Goal: Navigation & Orientation: Find specific page/section

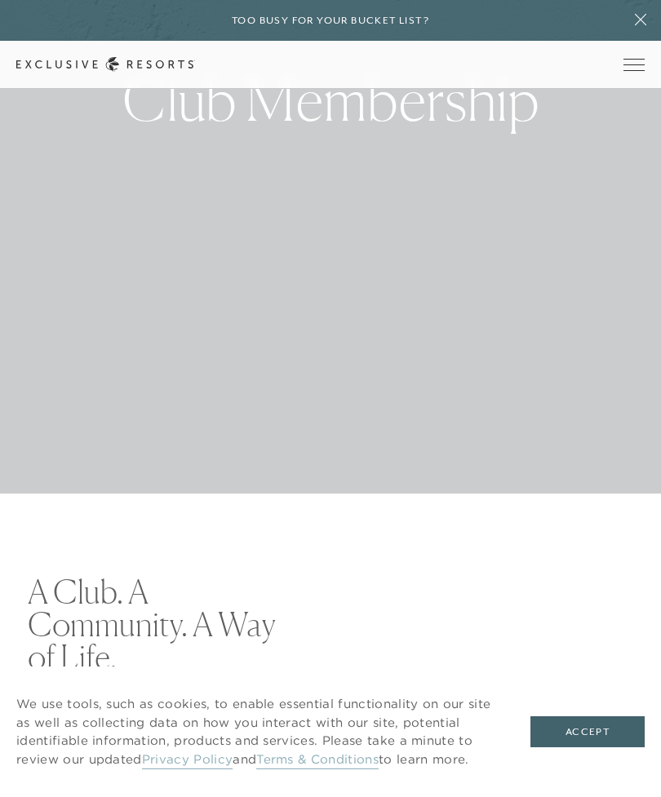
scroll to position [306, 0]
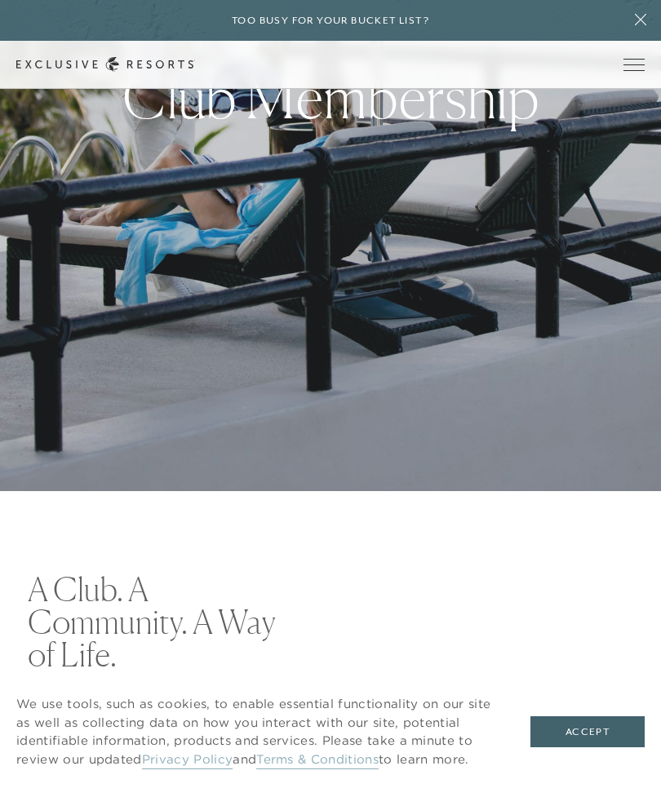
click at [587, 747] on button "Accept" at bounding box center [587, 731] width 114 height 31
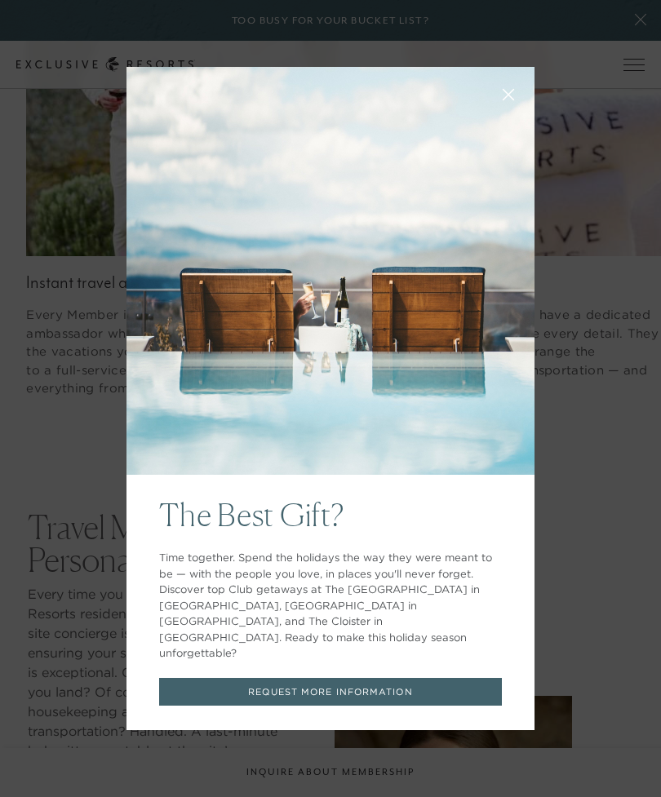
scroll to position [2410, 0]
click at [508, 101] on icon at bounding box center [509, 95] width 12 height 12
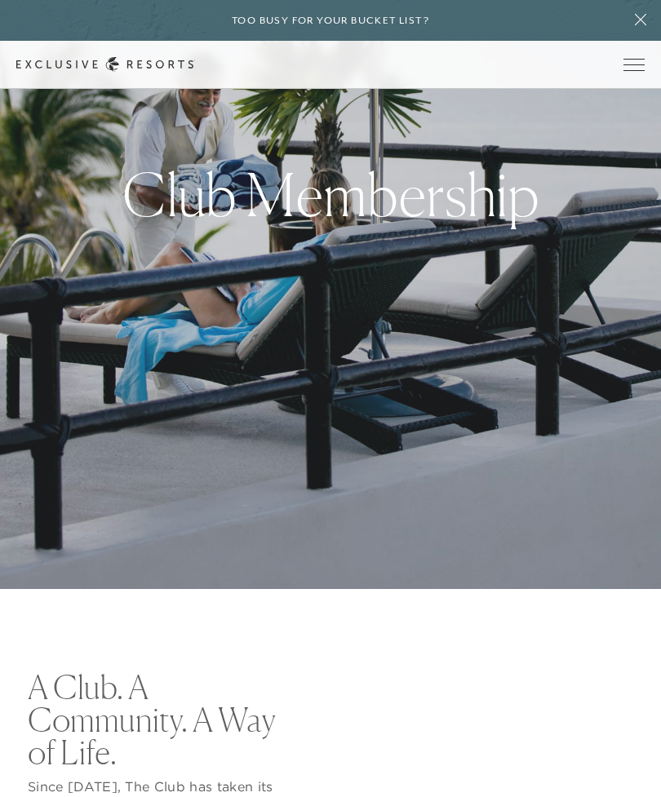
scroll to position [0, 0]
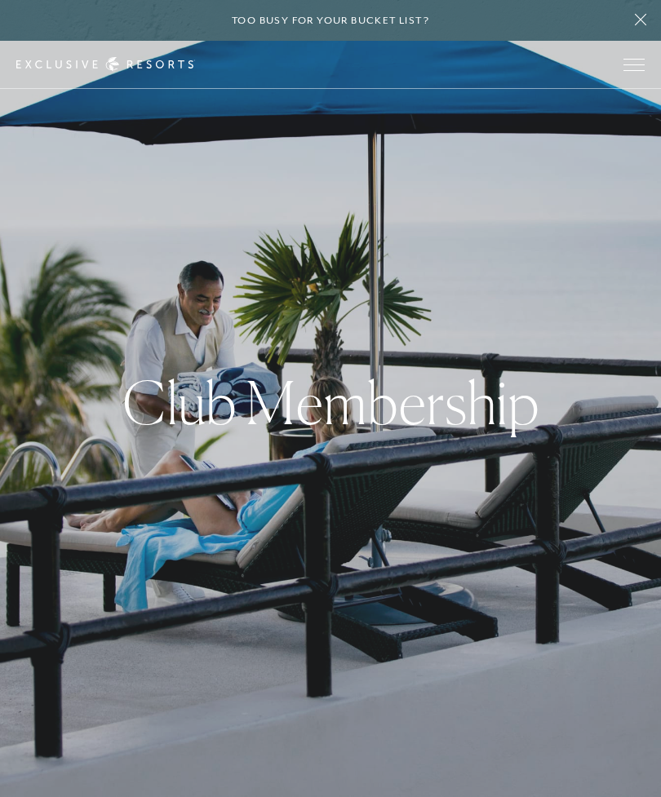
click at [635, 68] on span "Open navigation" at bounding box center [633, 64] width 21 height 11
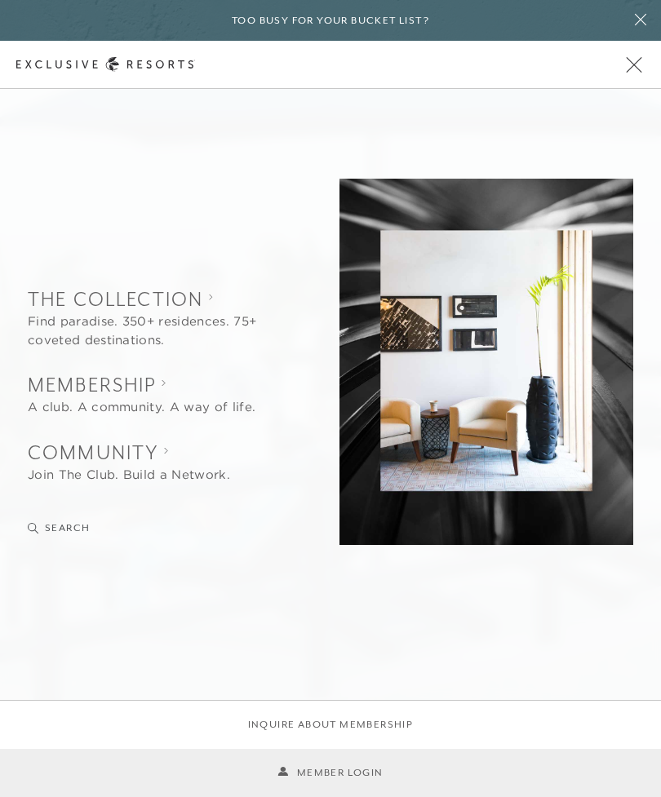
click at [615, 21] on div "Too busy for your bucket list?" at bounding box center [330, 20] width 661 height 41
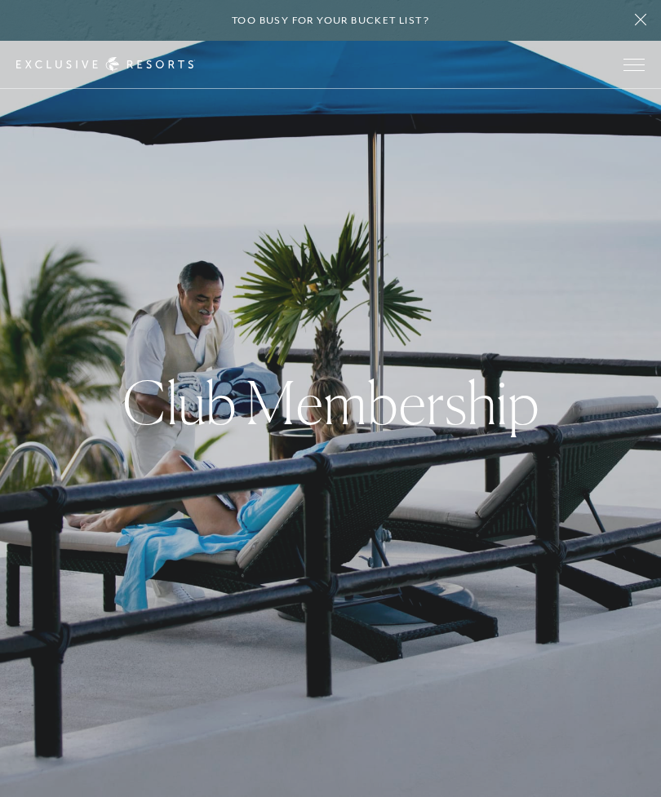
click at [625, 29] on button at bounding box center [640, 20] width 41 height 41
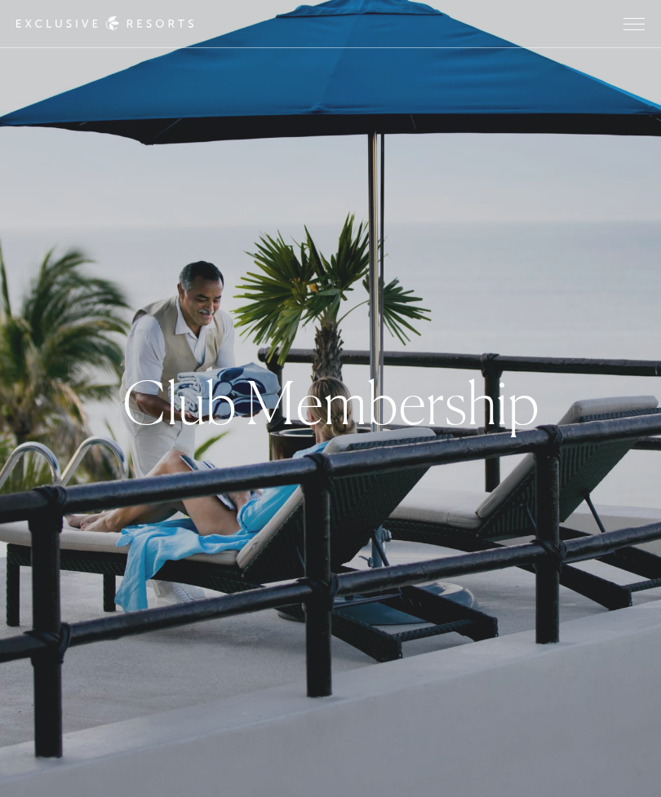
click at [633, 26] on span "Open navigation" at bounding box center [633, 23] width 21 height 11
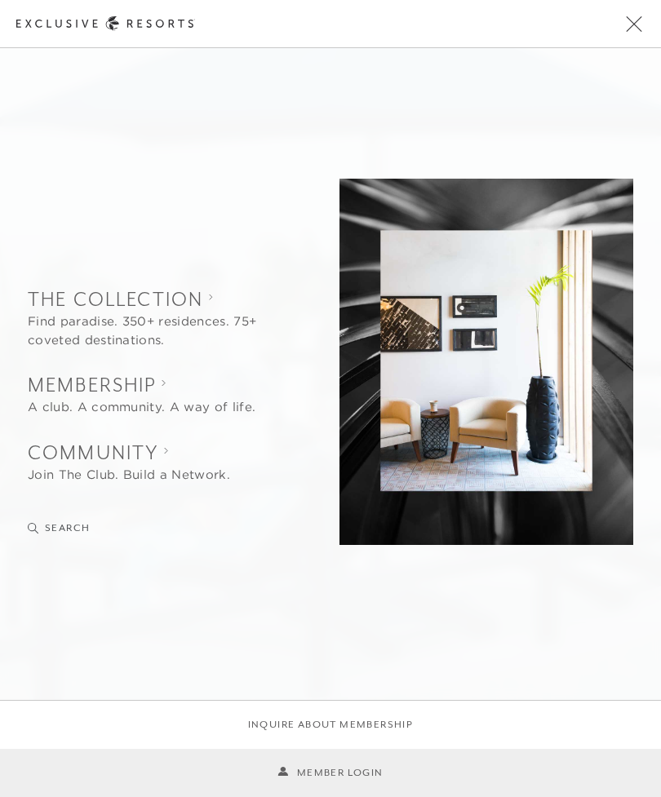
click at [362, 780] on link "Member Login" at bounding box center [329, 773] width 105 height 16
